Goal: Complete application form

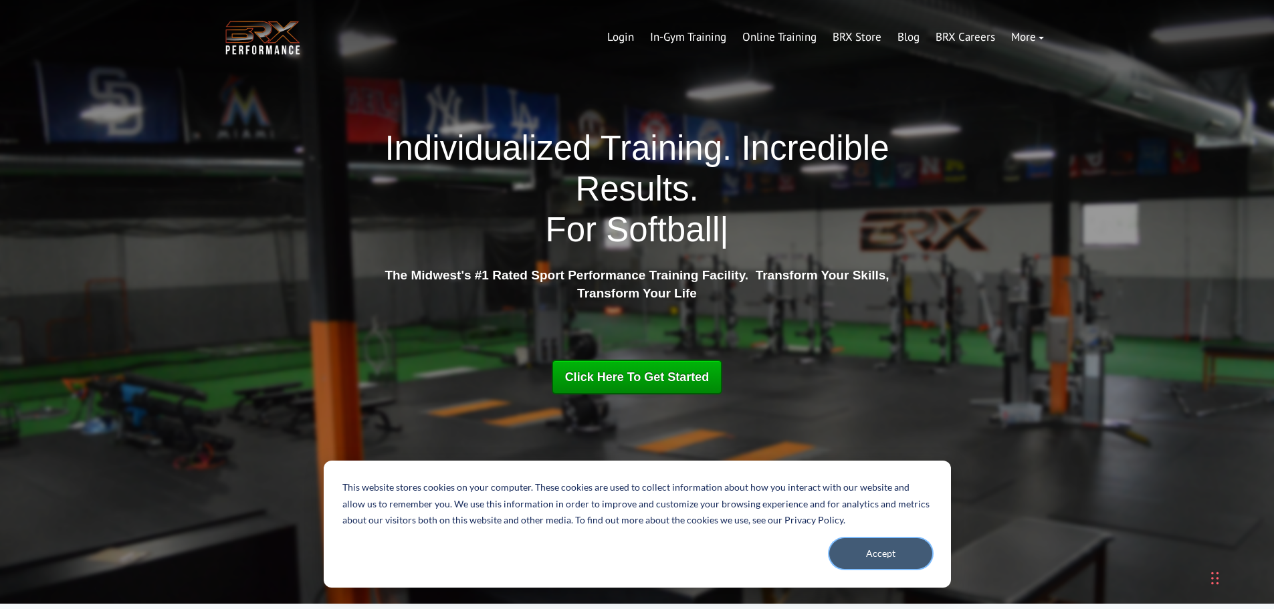
click at [873, 553] on button "Accept" at bounding box center [880, 553] width 103 height 31
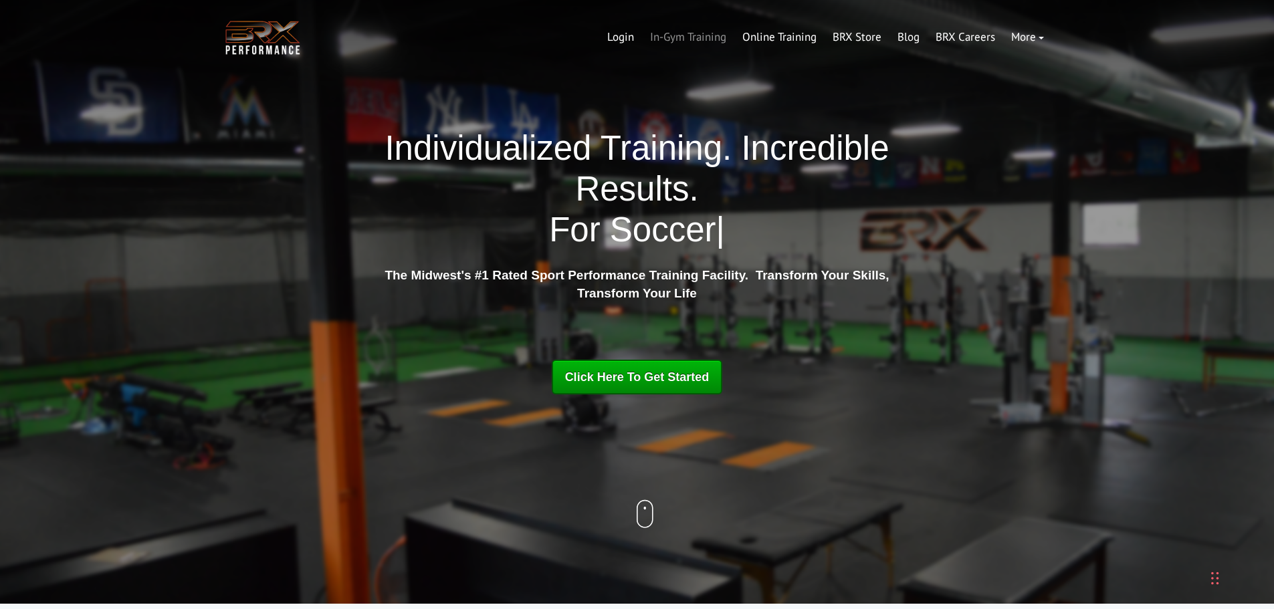
click at [683, 39] on link "In-Gym Training" at bounding box center [688, 37] width 92 height 32
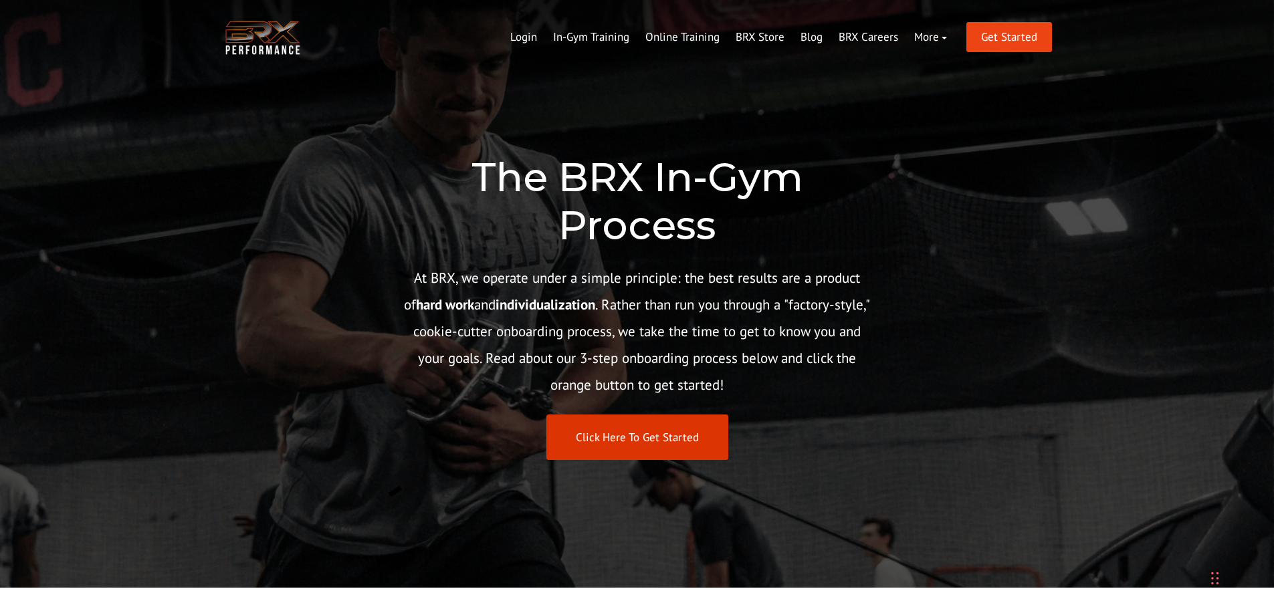
click at [623, 424] on link "Click Here To Get Started" at bounding box center [637, 438] width 182 height 46
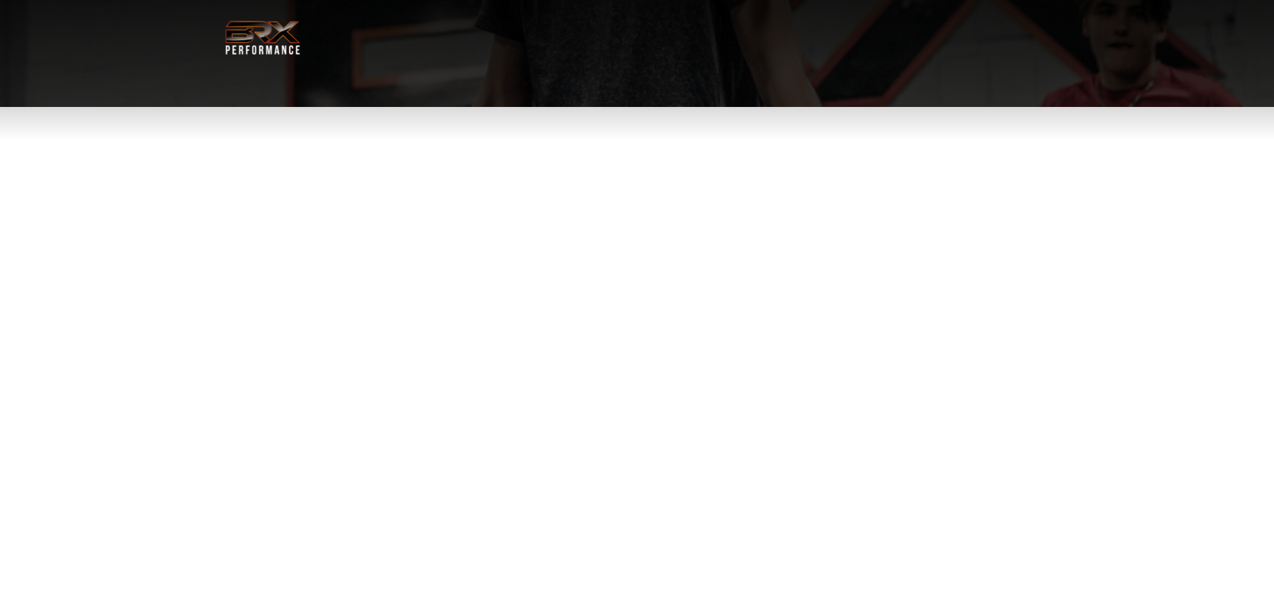
select select "**"
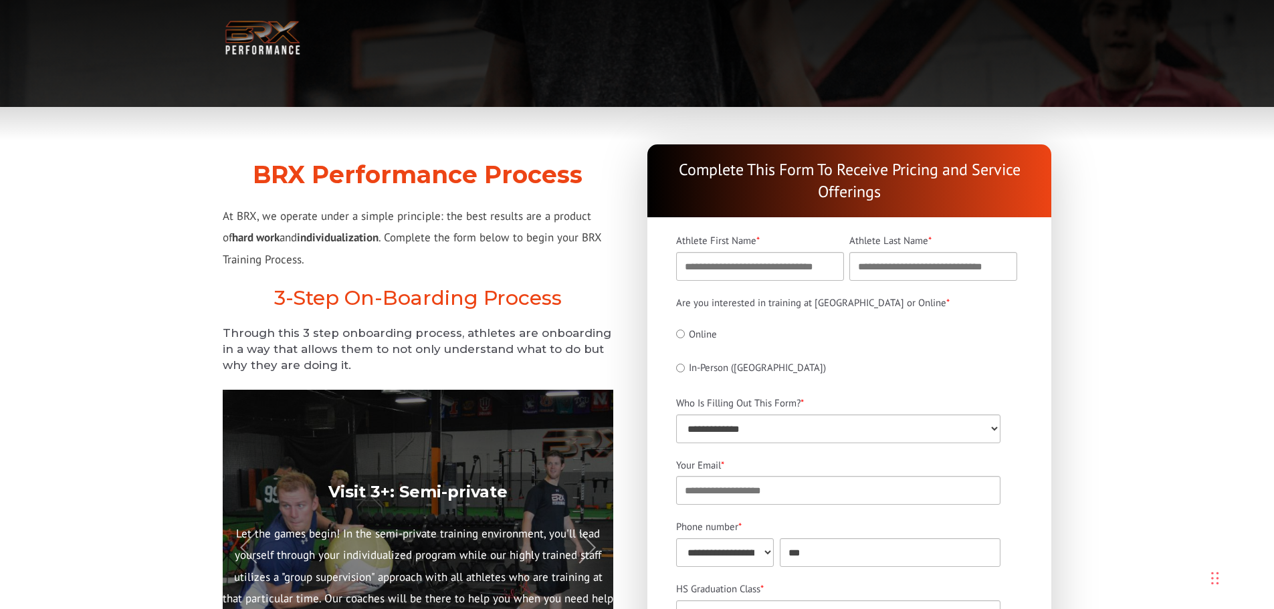
click at [493, 257] on p "At BRX, we operate under a simple principle: the best results are a product of …" at bounding box center [418, 237] width 390 height 65
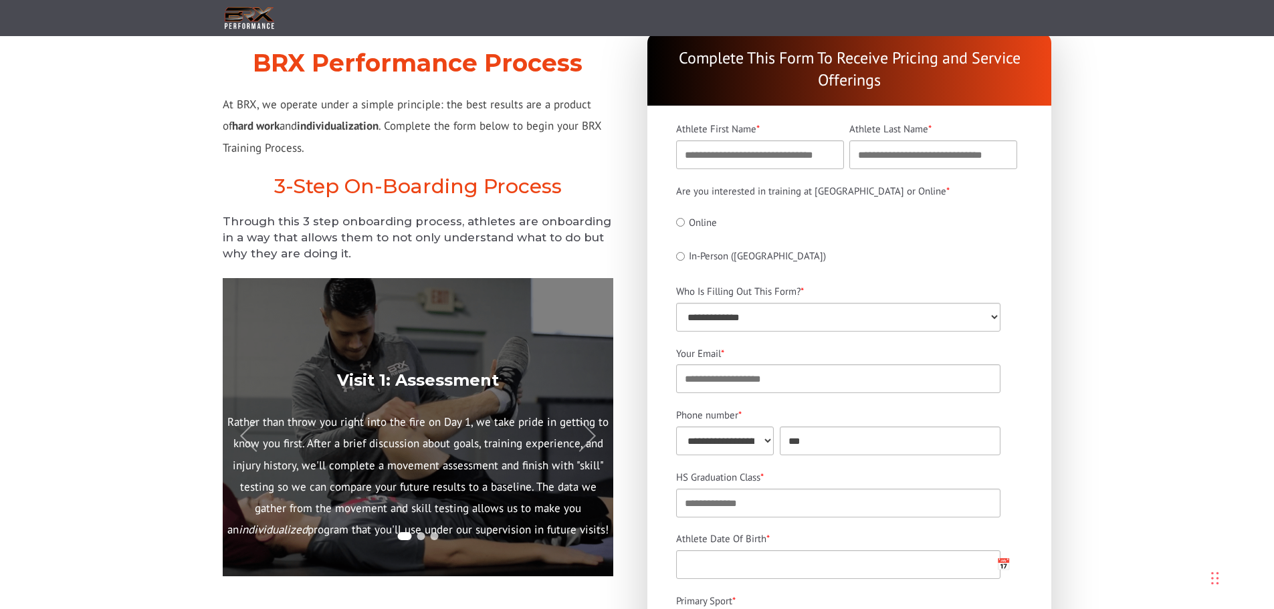
scroll to position [201, 0]
